Goal: Check status: Check status

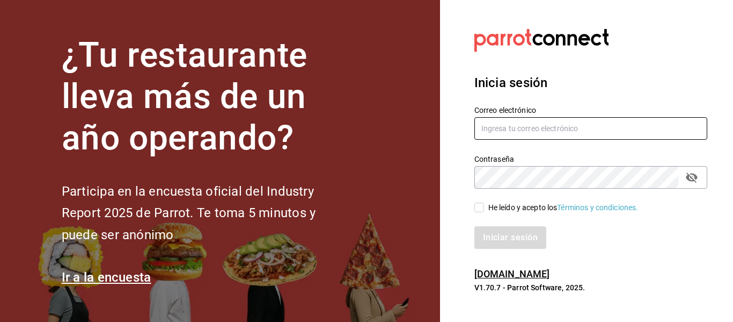
type input "multiuser@dairy.com"
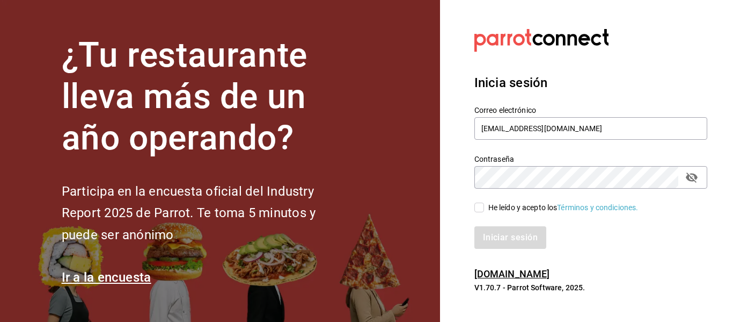
drag, startPoint x: 476, startPoint y: 200, endPoint x: 481, endPoint y: 208, distance: 9.1
click at [478, 202] on div "He leído y acepto los Términos y condiciones." at bounding box center [585, 200] width 246 height 25
drag, startPoint x: 481, startPoint y: 209, endPoint x: 488, endPoint y: 227, distance: 19.2
click at [481, 212] on input "He leído y acepto los Términos y condiciones." at bounding box center [480, 207] width 10 height 10
checkbox input "true"
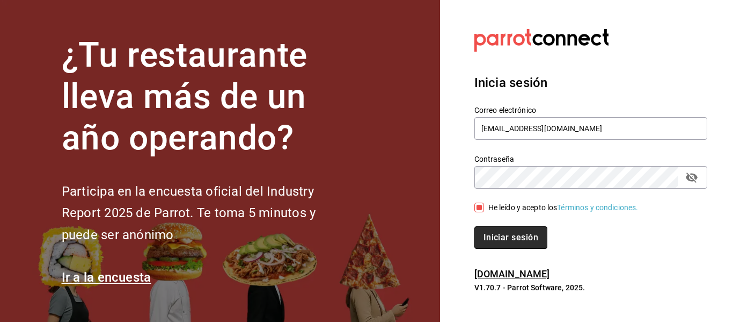
click at [496, 246] on button "Iniciar sesión" at bounding box center [511, 237] width 73 height 23
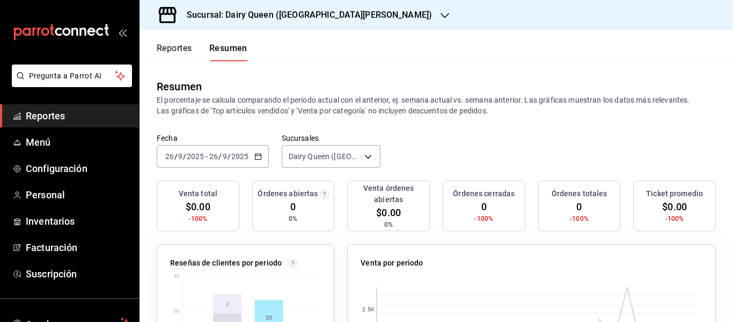
click at [193, 165] on div "[DATE] [DATE] - [DATE] [DATE]" at bounding box center [213, 156] width 112 height 23
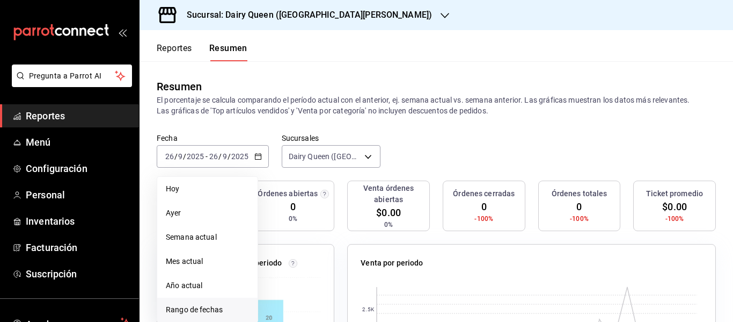
click at [194, 309] on span "Rango de fechas" at bounding box center [207, 309] width 83 height 11
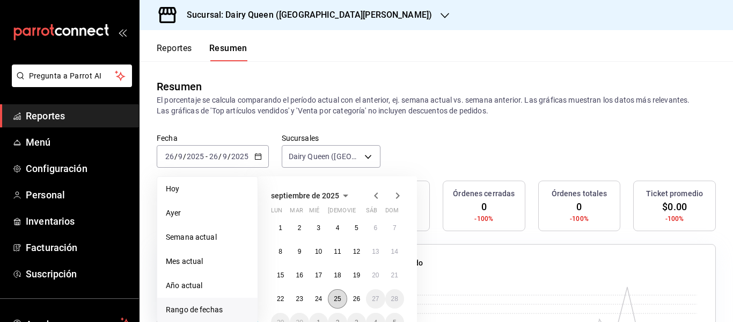
click at [338, 306] on button "25" at bounding box center [337, 298] width 19 height 19
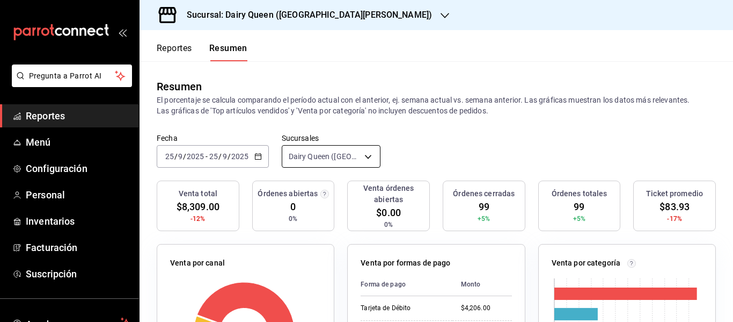
click at [325, 166] on body "Pregunta a Parrot AI Reportes Menú Configuración Personal Inventarios Facturaci…" at bounding box center [366, 161] width 733 height 322
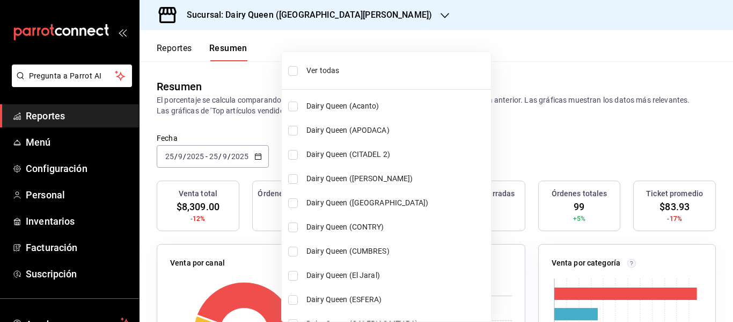
click at [317, 69] on span "Ver todas" at bounding box center [397, 70] width 180 height 11
type input "[object Object],[object Object],[object Object],[object Object],[object Object]…"
checkbox input "true"
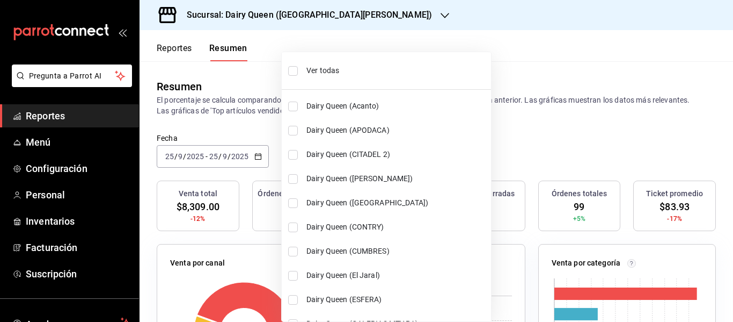
checkbox input "true"
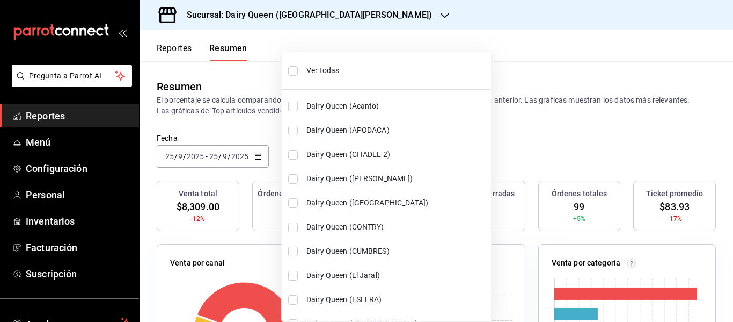
checkbox input "true"
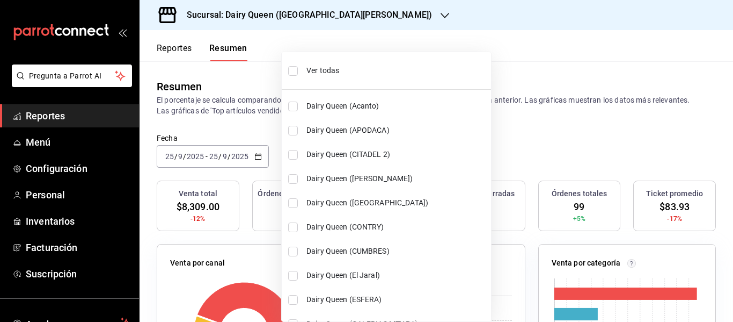
checkbox input "true"
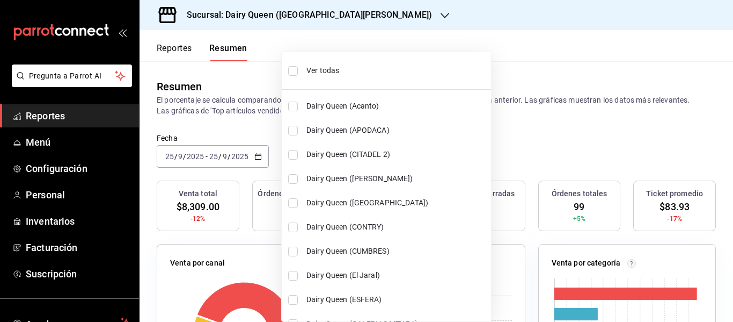
checkbox input "true"
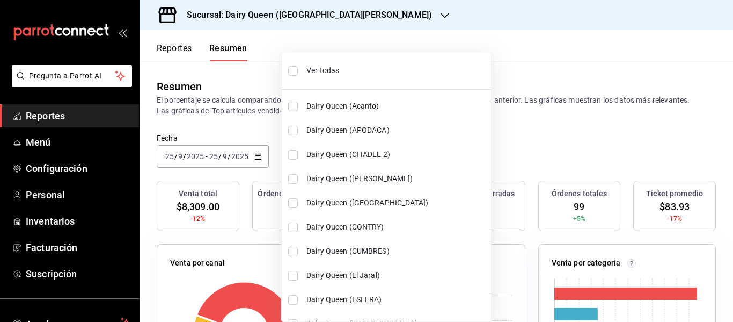
checkbox input "true"
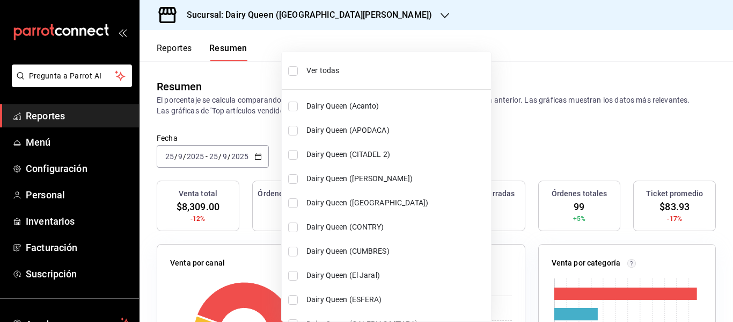
checkbox input "true"
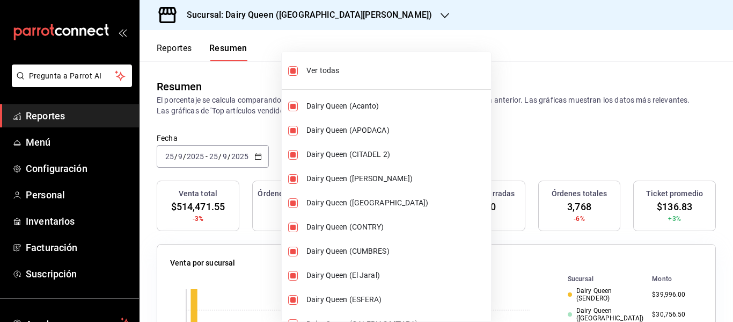
click at [533, 105] on div at bounding box center [366, 161] width 733 height 322
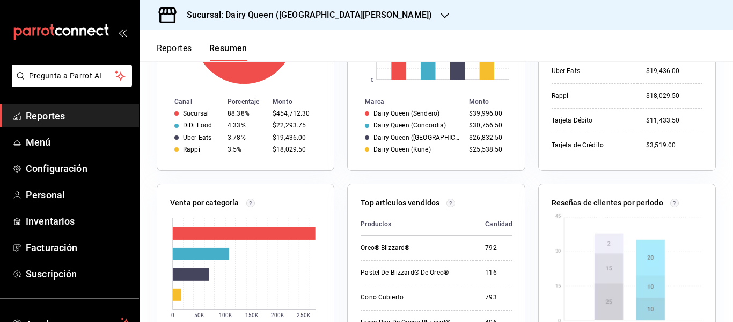
scroll to position [447, 0]
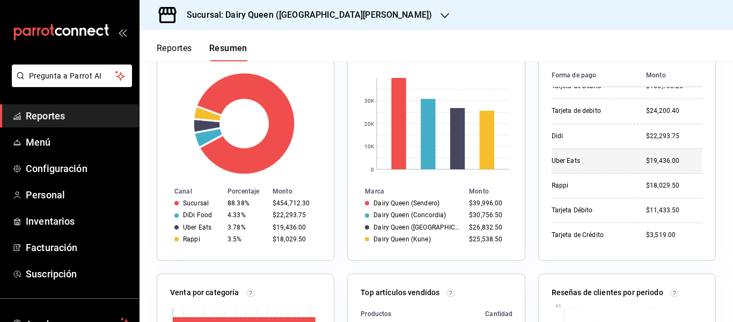
click at [646, 158] on div "$19,436.00" at bounding box center [674, 160] width 56 height 9
click at [646, 157] on div "$19,436.00" at bounding box center [674, 160] width 56 height 9
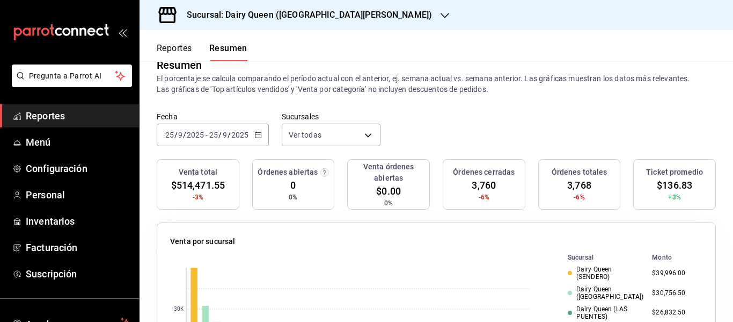
scroll to position [0, 0]
